Goal: Download file/media

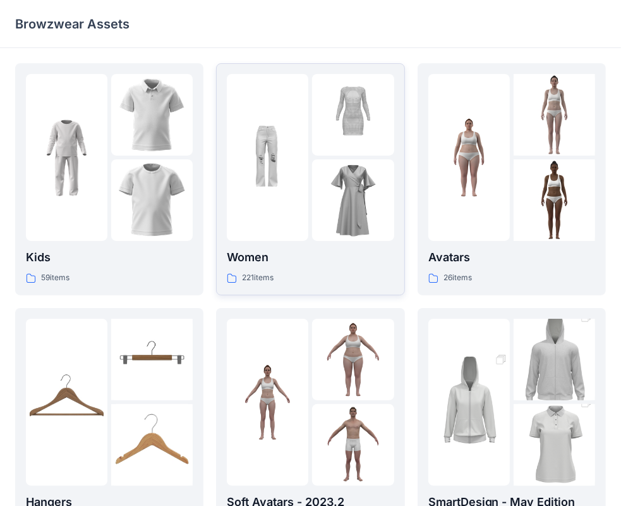
click at [255, 202] on div at bounding box center [268, 157] width 82 height 167
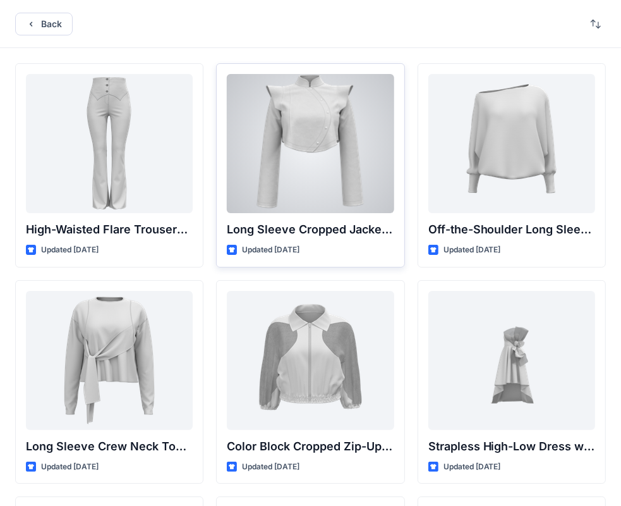
click at [252, 161] on div at bounding box center [310, 143] width 167 height 139
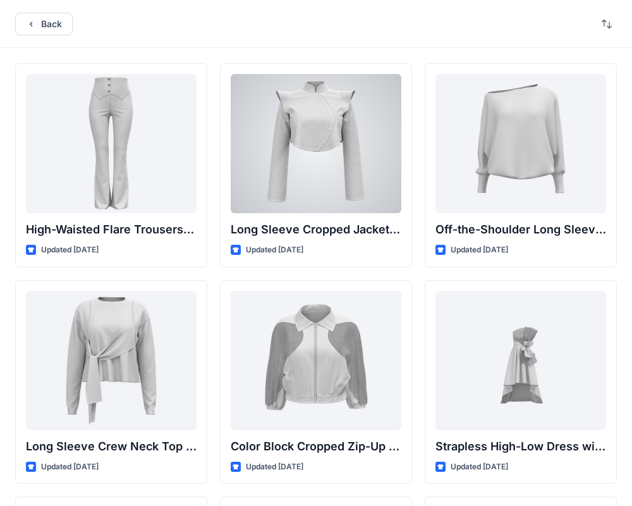
click at [250, 161] on div "Back High-Waisted Flare Trousers with Button Detail Updated 5 months ago Long S…" at bounding box center [316, 488] width 632 height 977
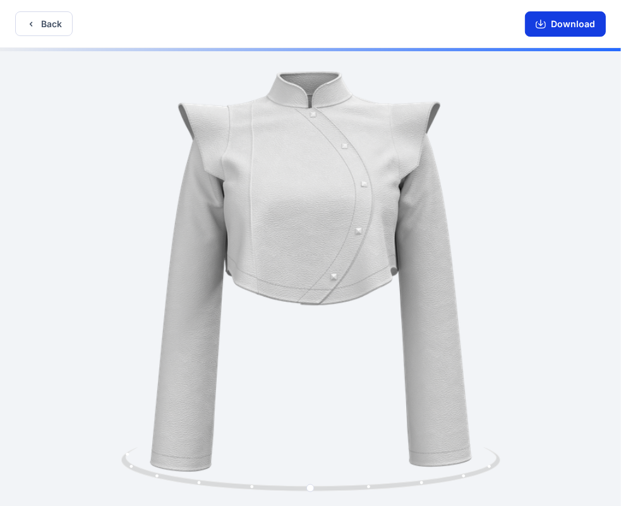
click at [564, 25] on button "Download" at bounding box center [565, 23] width 81 height 25
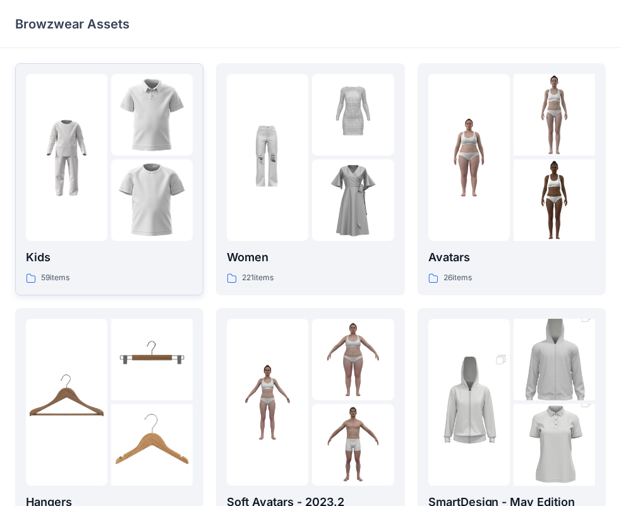
click at [144, 210] on img at bounding box center [152, 200] width 82 height 82
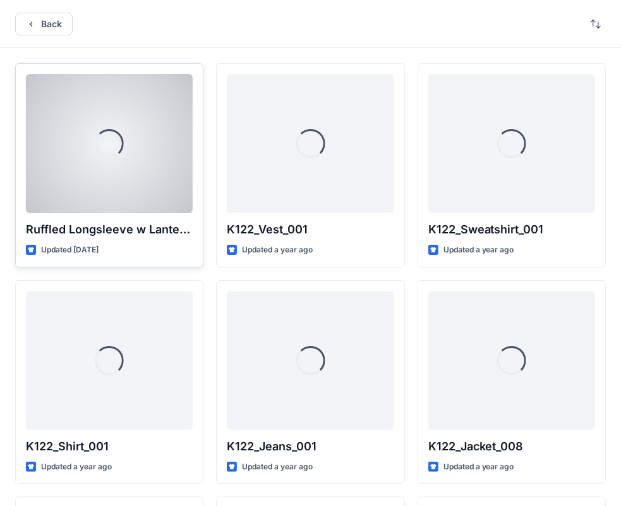
click at [134, 202] on div "Loading..." at bounding box center [109, 143] width 167 height 139
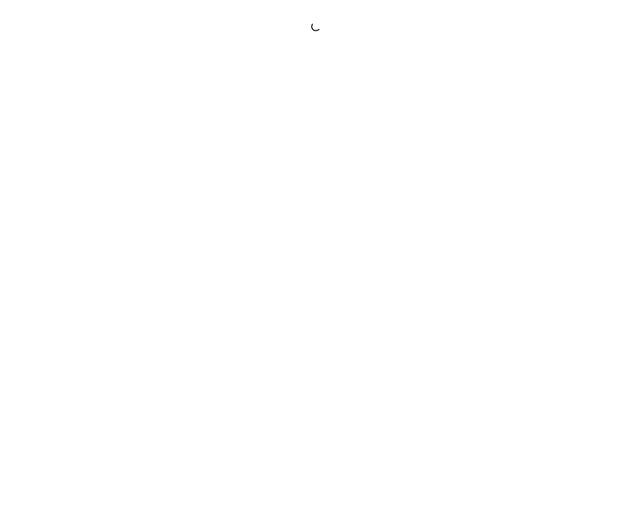
click at [134, 202] on div at bounding box center [316, 253] width 632 height 506
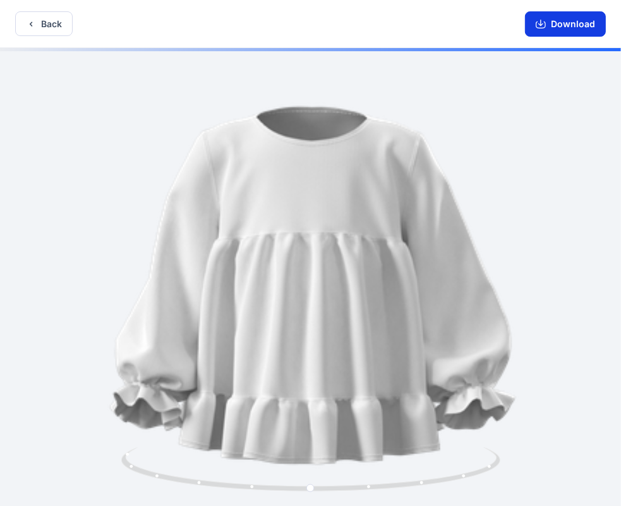
click at [581, 25] on button "Download" at bounding box center [565, 23] width 81 height 25
